Goal: Information Seeking & Learning: Find specific page/section

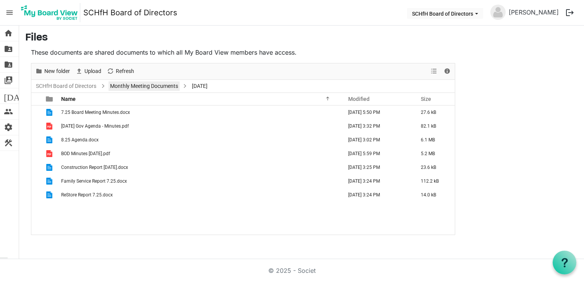
click at [127, 84] on link "Monthly Meeting Documents" at bounding box center [143, 86] width 71 height 10
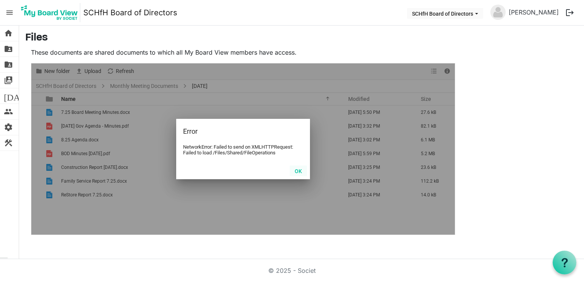
click at [301, 171] on button "OK" at bounding box center [298, 170] width 17 height 11
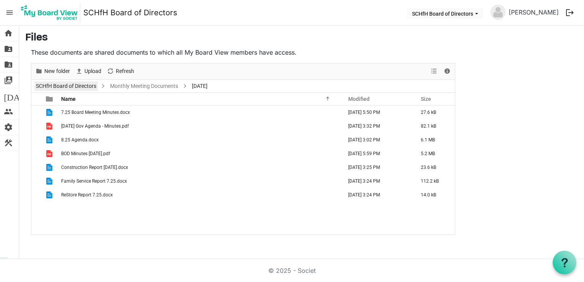
click at [81, 84] on link "SCHfH Board of Directors" at bounding box center [65, 86] width 63 height 10
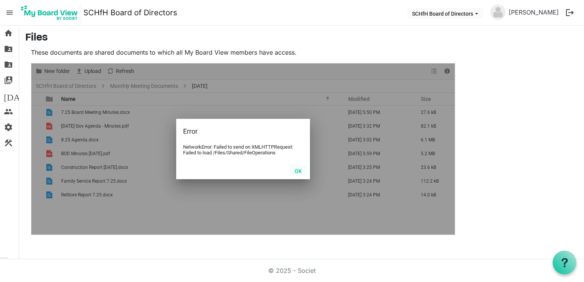
click at [298, 172] on button "OK" at bounding box center [298, 170] width 17 height 11
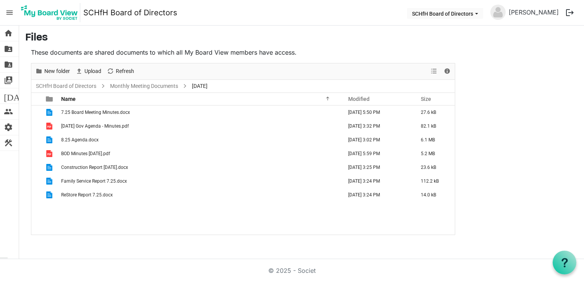
click at [505, 12] on img at bounding box center [497, 12] width 15 height 15
click at [533, 11] on link "[PERSON_NAME]" at bounding box center [533, 12] width 56 height 15
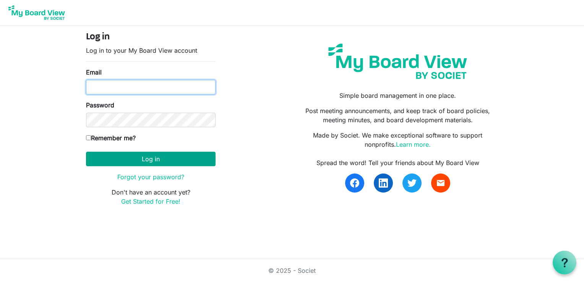
type input "sdaniels@habitatcorning.org"
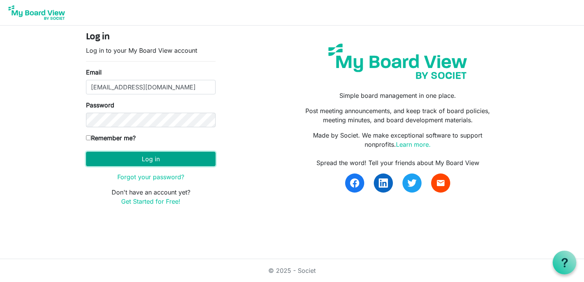
click at [147, 156] on button "Log in" at bounding box center [150, 159] width 129 height 15
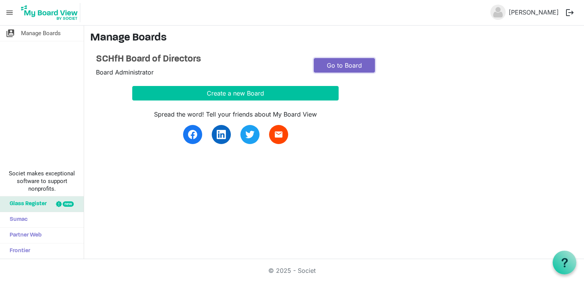
click at [341, 63] on link "Go to Board" at bounding box center [344, 65] width 61 height 15
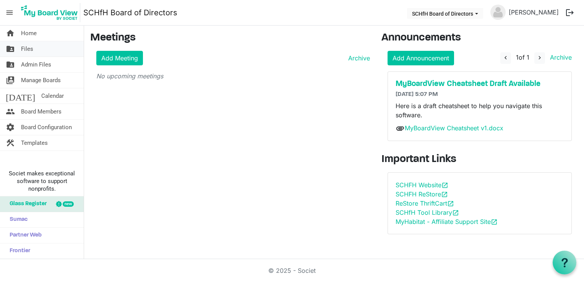
click at [32, 53] on span "Files" at bounding box center [27, 48] width 12 height 15
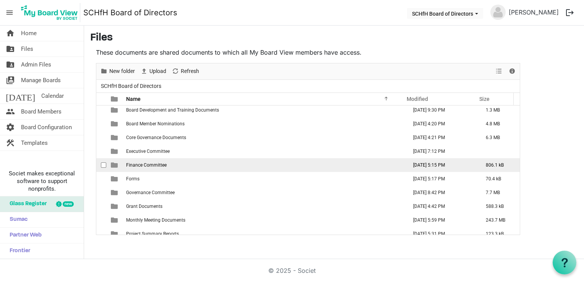
scroll to position [22, 0]
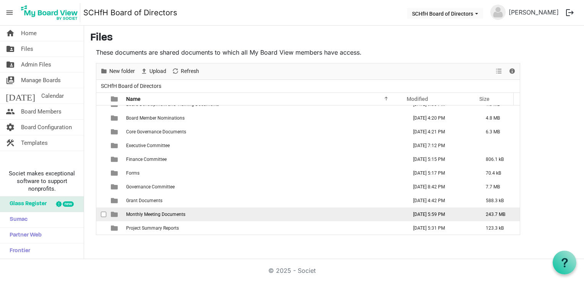
click at [171, 213] on span "Monthly Meeting Documents" at bounding box center [155, 214] width 59 height 5
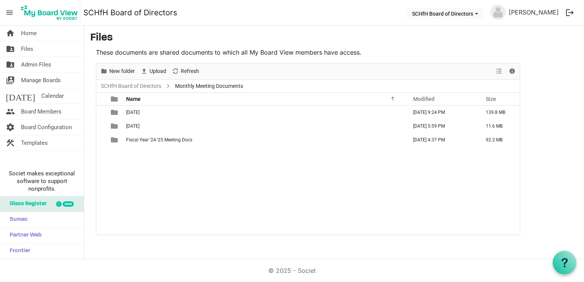
scroll to position [0, 0]
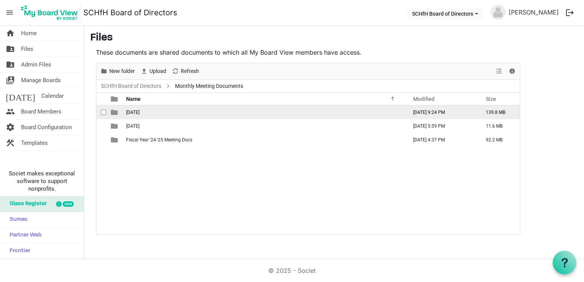
click at [144, 110] on td "7-16-25" at bounding box center [264, 112] width 281 height 14
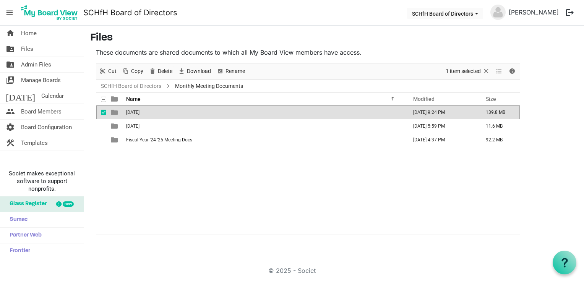
click at [144, 110] on td "7-16-25" at bounding box center [264, 112] width 281 height 14
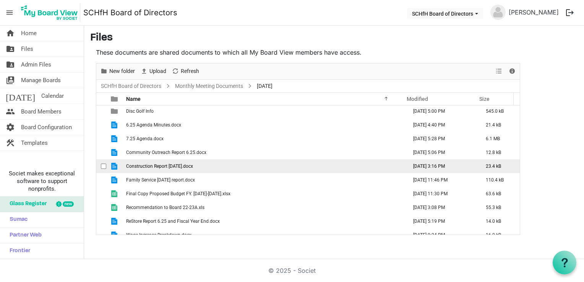
scroll to position [36, 0]
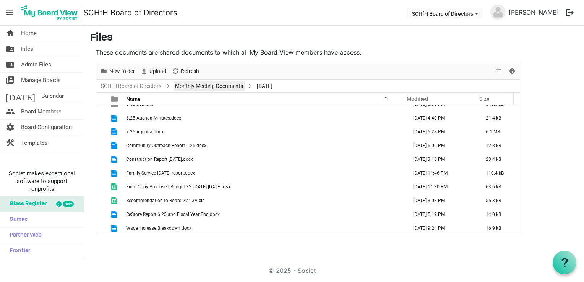
click at [201, 87] on link "Monthly Meeting Documents" at bounding box center [208, 86] width 71 height 10
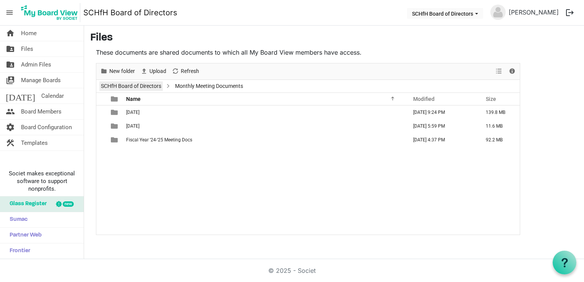
click at [141, 83] on link "SCHfH Board of Directors" at bounding box center [130, 86] width 63 height 10
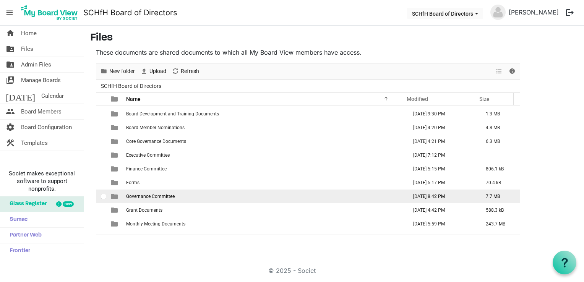
scroll to position [22, 0]
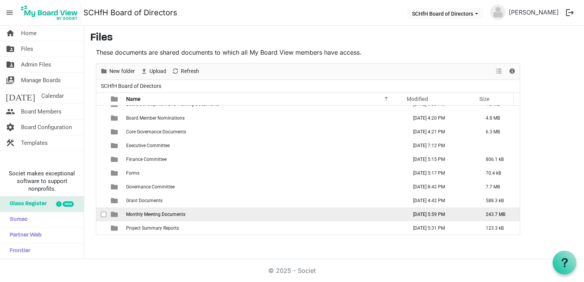
click at [163, 217] on td "Monthly Meeting Documents" at bounding box center [264, 214] width 281 height 14
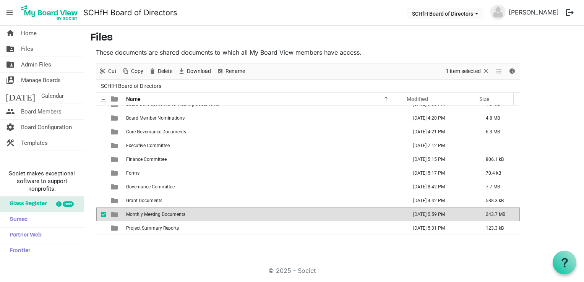
click at [170, 211] on td "Monthly Meeting Documents" at bounding box center [264, 214] width 281 height 14
click at [170, 212] on span "Monthly Meeting Documents" at bounding box center [155, 214] width 59 height 5
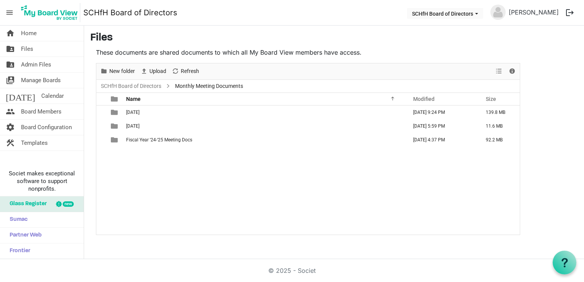
scroll to position [0, 0]
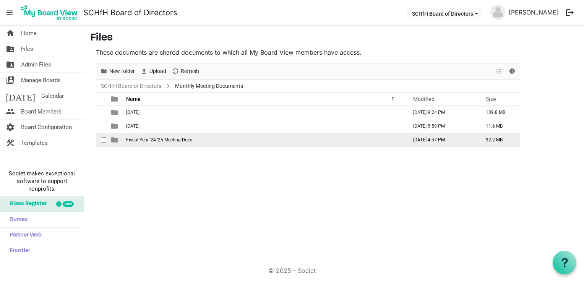
click at [152, 142] on td "Fiscal Year '24-'25 Meeting Docs" at bounding box center [264, 140] width 281 height 14
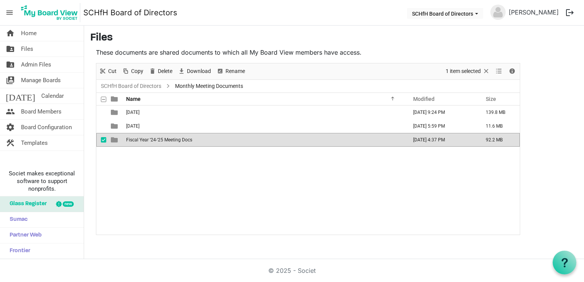
click at [152, 142] on td "Fiscal Year '24-'25 Meeting Docs" at bounding box center [264, 140] width 281 height 14
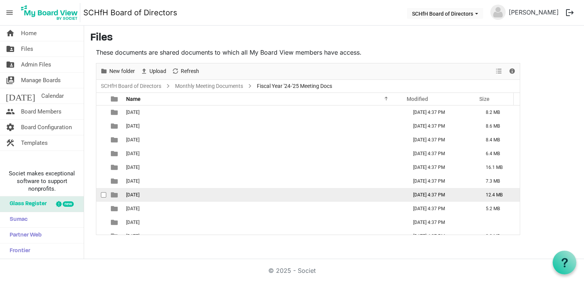
click at [148, 194] on td "6-18-2025" at bounding box center [264, 195] width 281 height 14
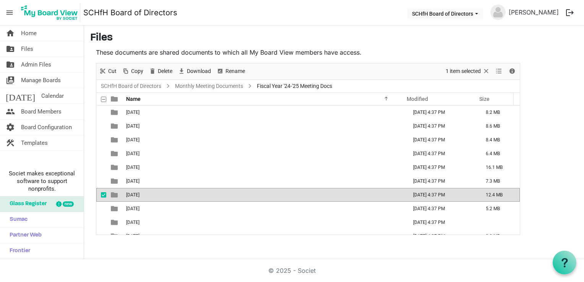
click at [148, 194] on td "6-18-2025" at bounding box center [264, 195] width 281 height 14
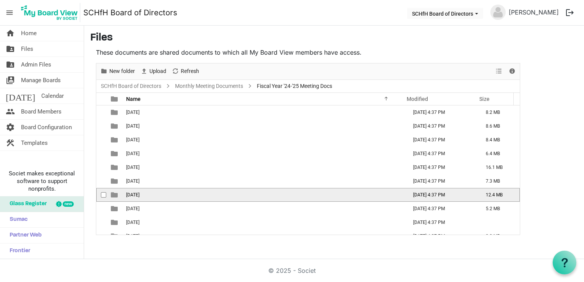
click at [148, 194] on td "6-18-2025" at bounding box center [264, 195] width 281 height 14
